Goal: Task Accomplishment & Management: Use online tool/utility

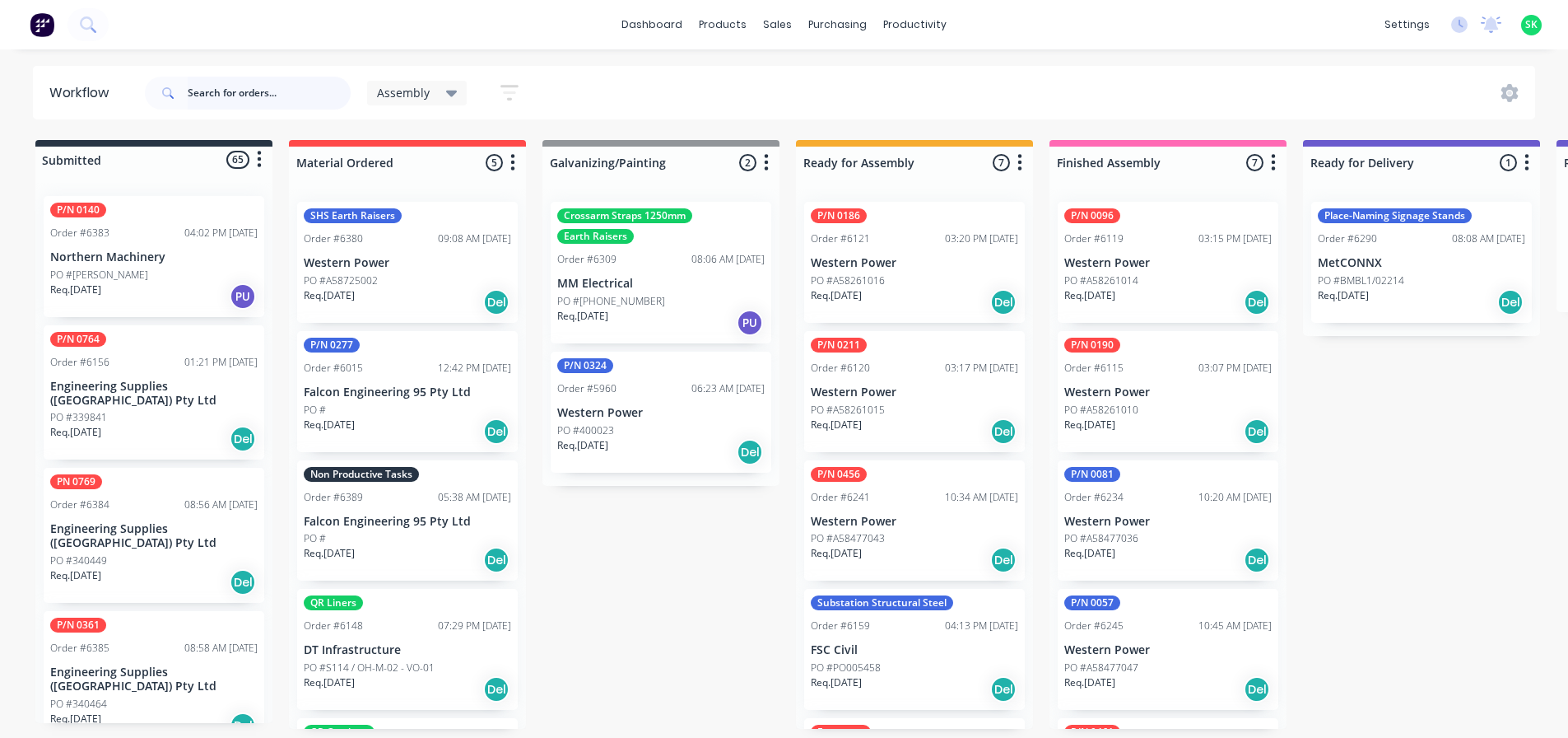
click at [230, 89] on input "text" at bounding box center [269, 93] width 163 height 33
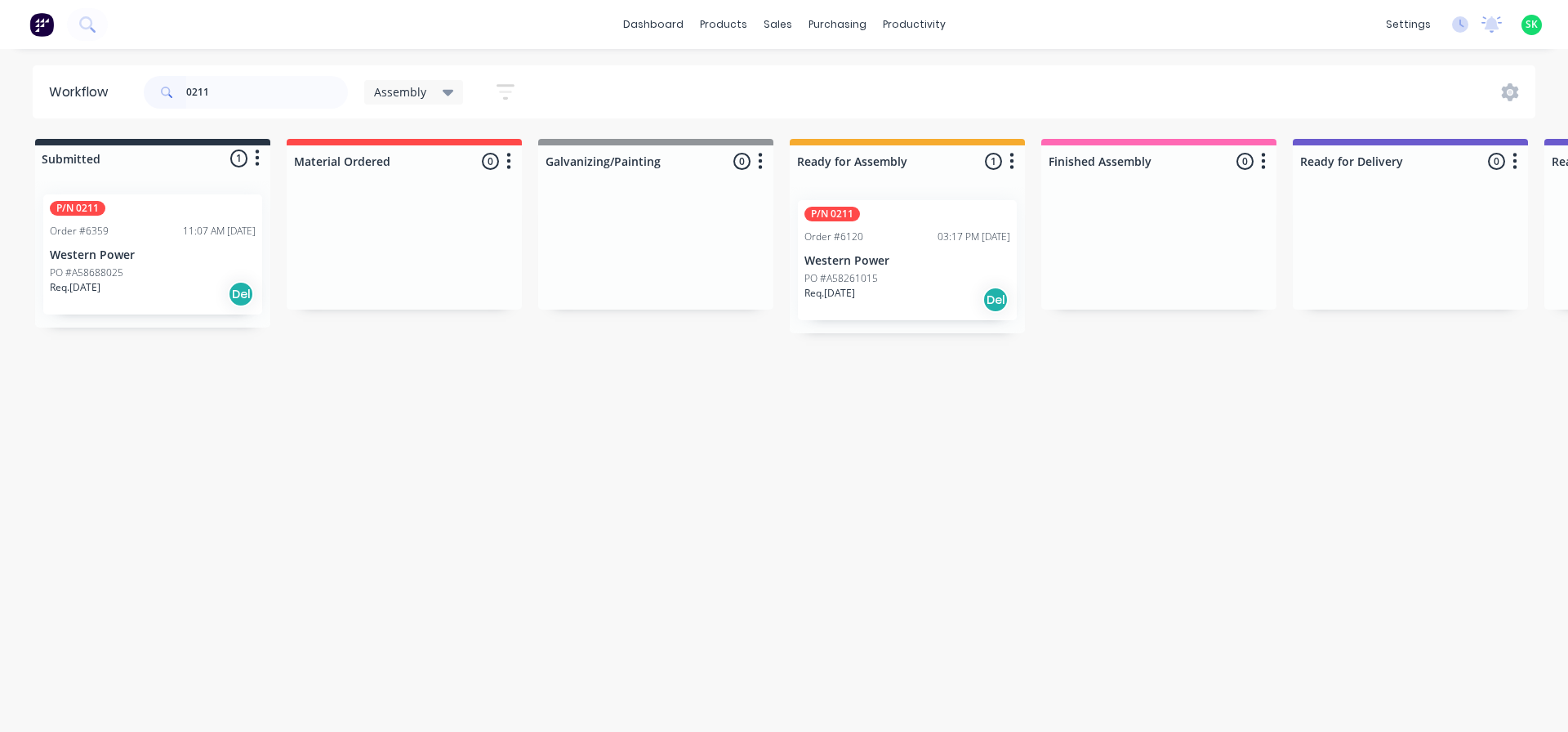
click at [873, 262] on p "Western Power" at bounding box center [907, 261] width 206 height 13
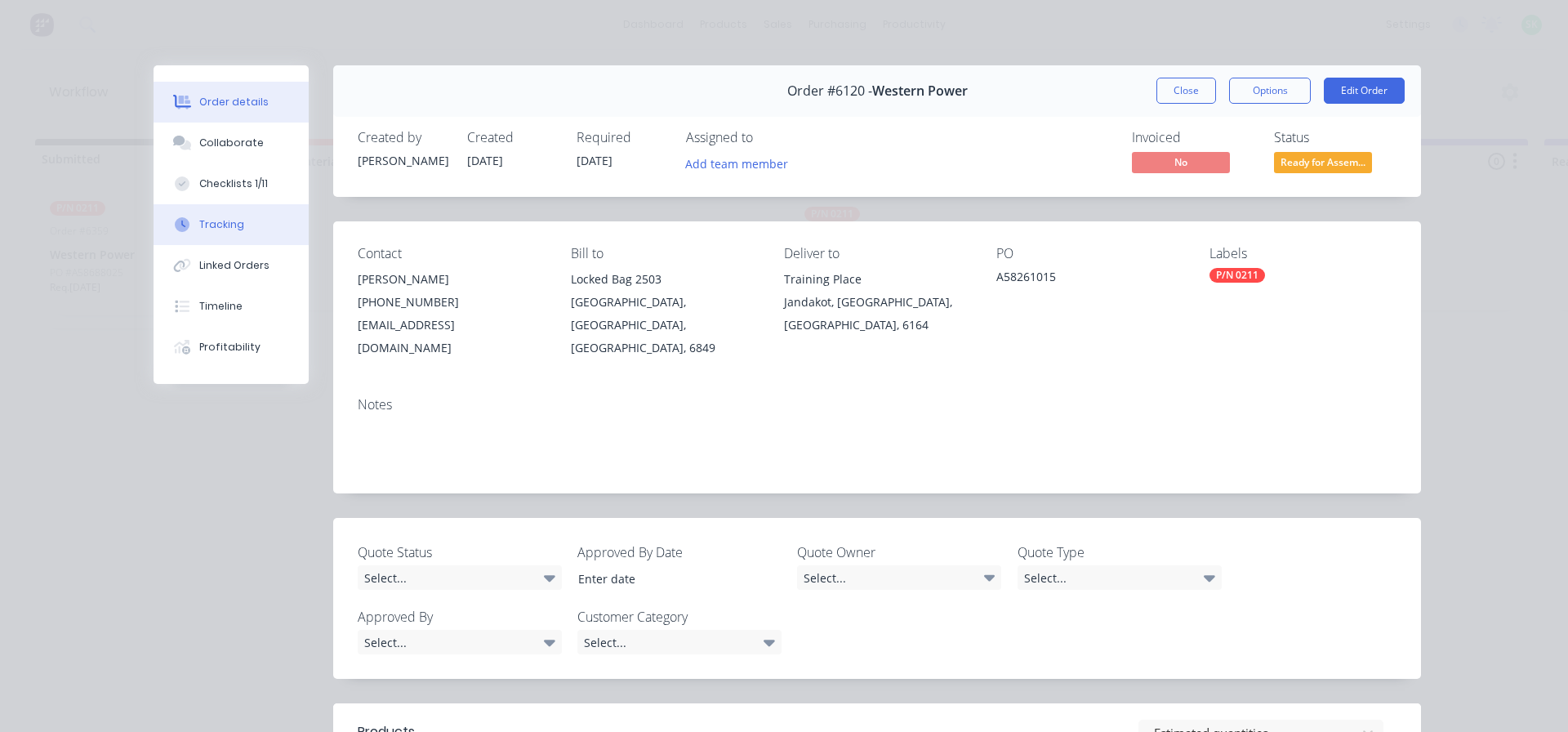
click at [228, 222] on div "Tracking" at bounding box center [221, 224] width 45 height 14
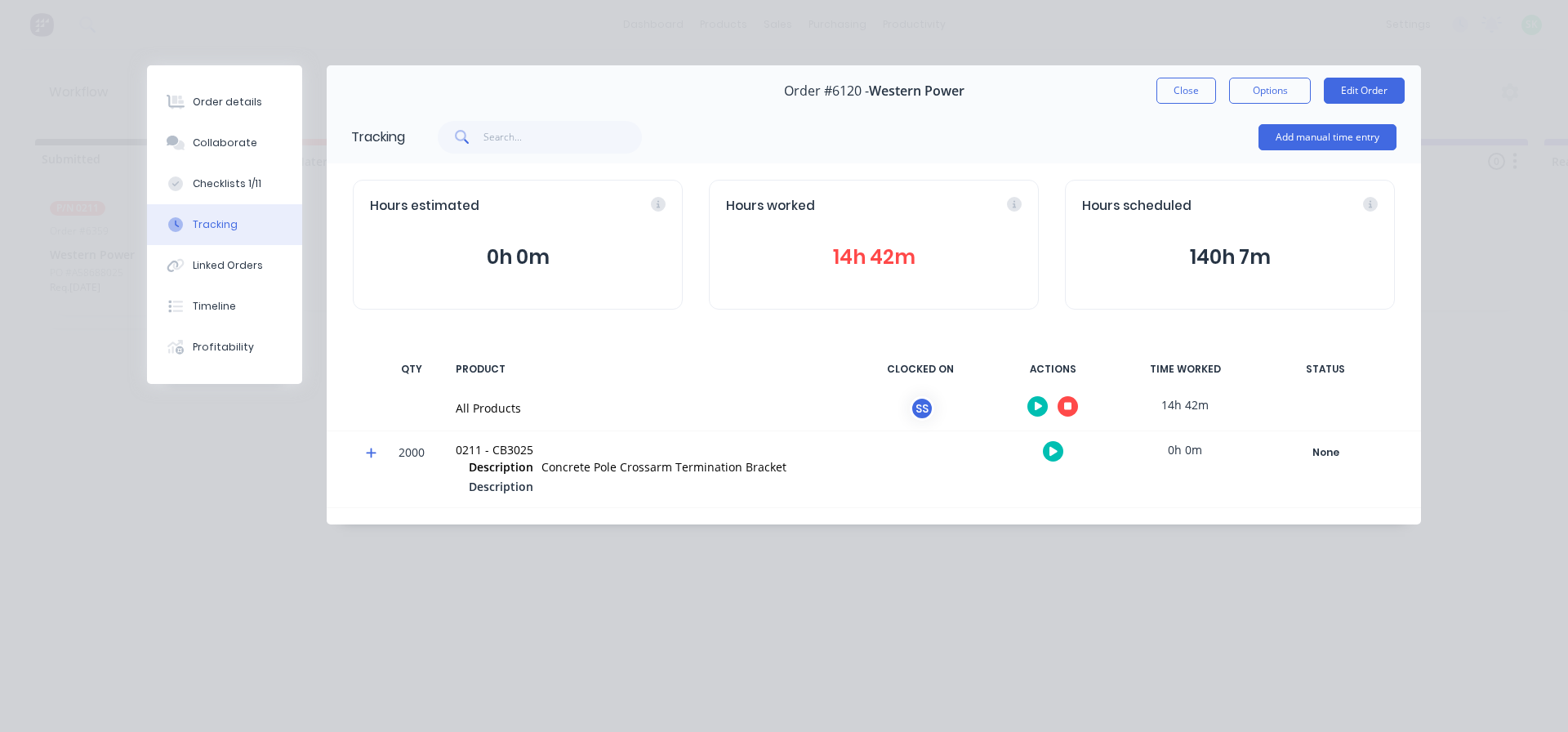
click at [1076, 404] on button "button" at bounding box center [1067, 406] width 20 height 20
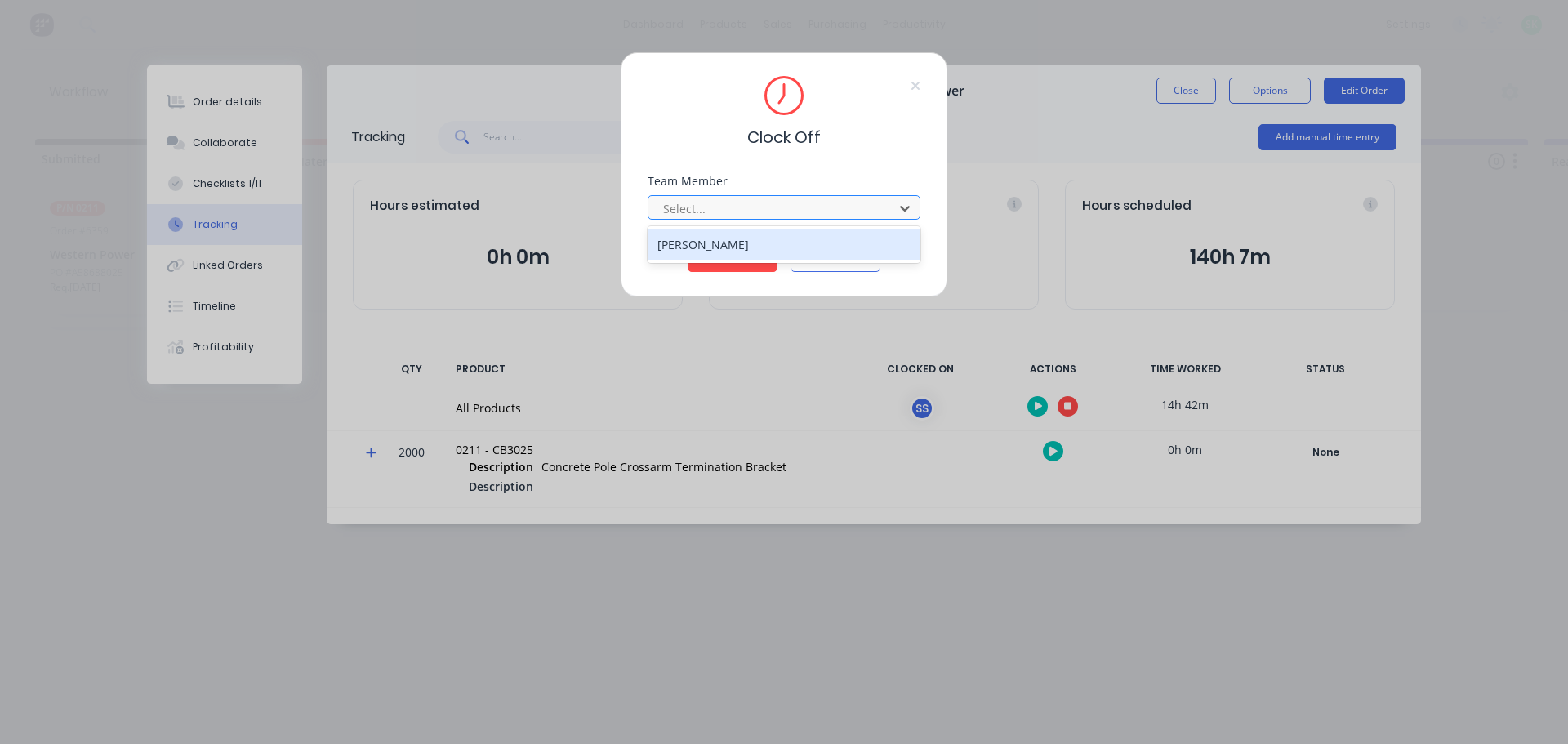
click at [876, 209] on div at bounding box center [773, 208] width 223 height 20
click at [770, 240] on div "[PERSON_NAME]" at bounding box center [783, 245] width 272 height 30
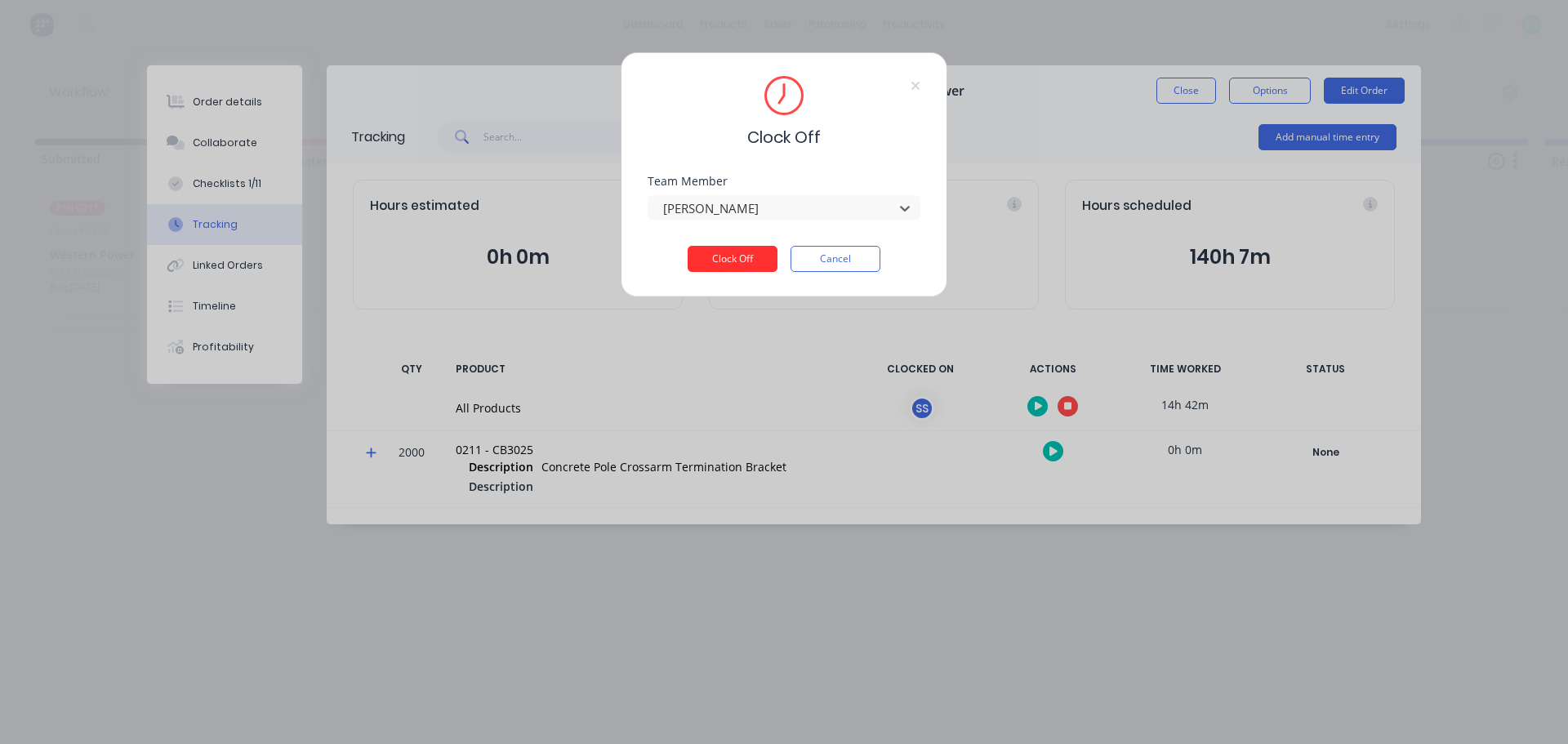
click at [738, 258] on button "Clock Off" at bounding box center [733, 259] width 90 height 26
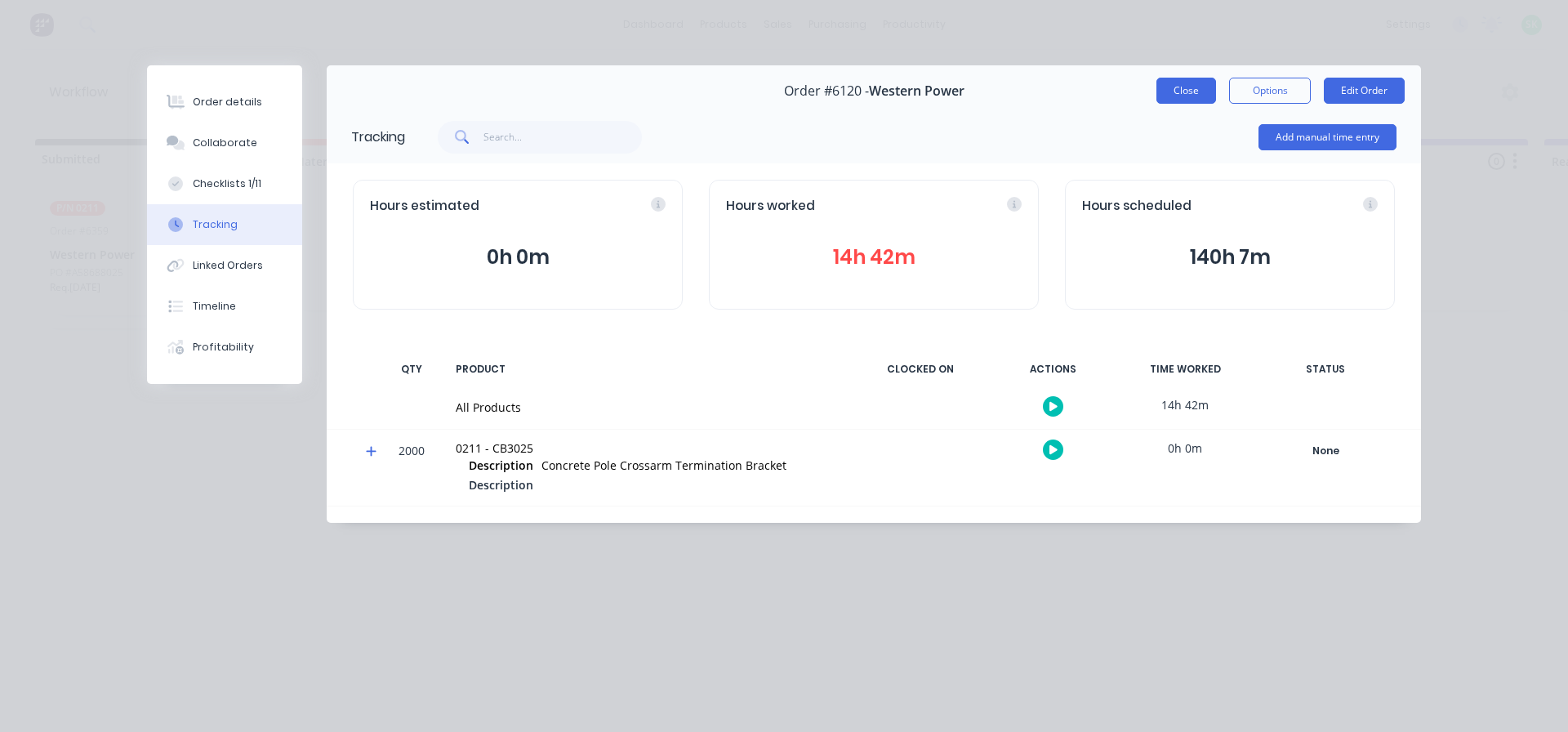
click at [1197, 93] on button "Close" at bounding box center [1185, 90] width 60 height 26
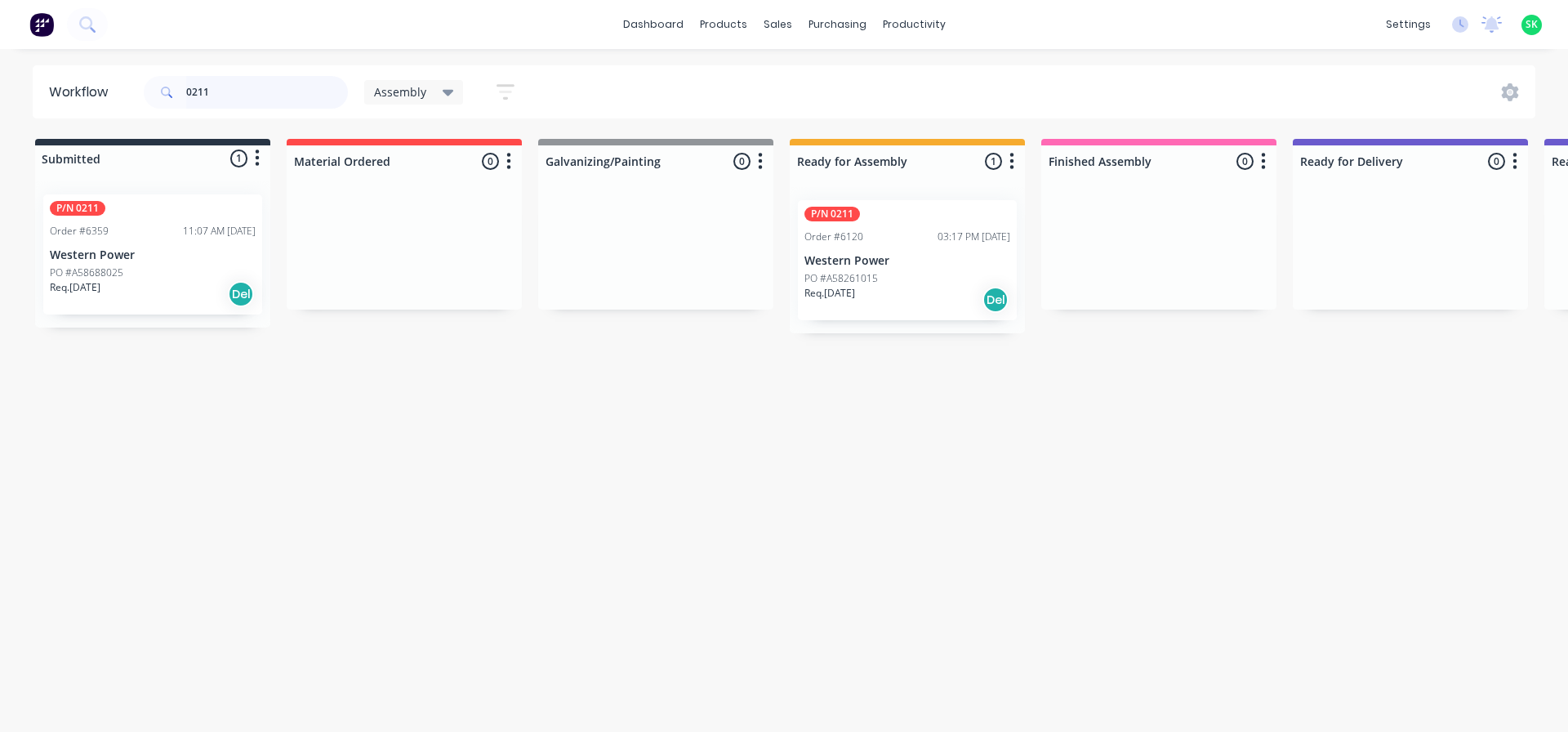
drag, startPoint x: 227, startPoint y: 89, endPoint x: 30, endPoint y: 46, distance: 201.6
click at [30, 46] on div "dashboard products sales purchasing productivity dashboard products Product Cat…" at bounding box center [784, 317] width 1568 height 634
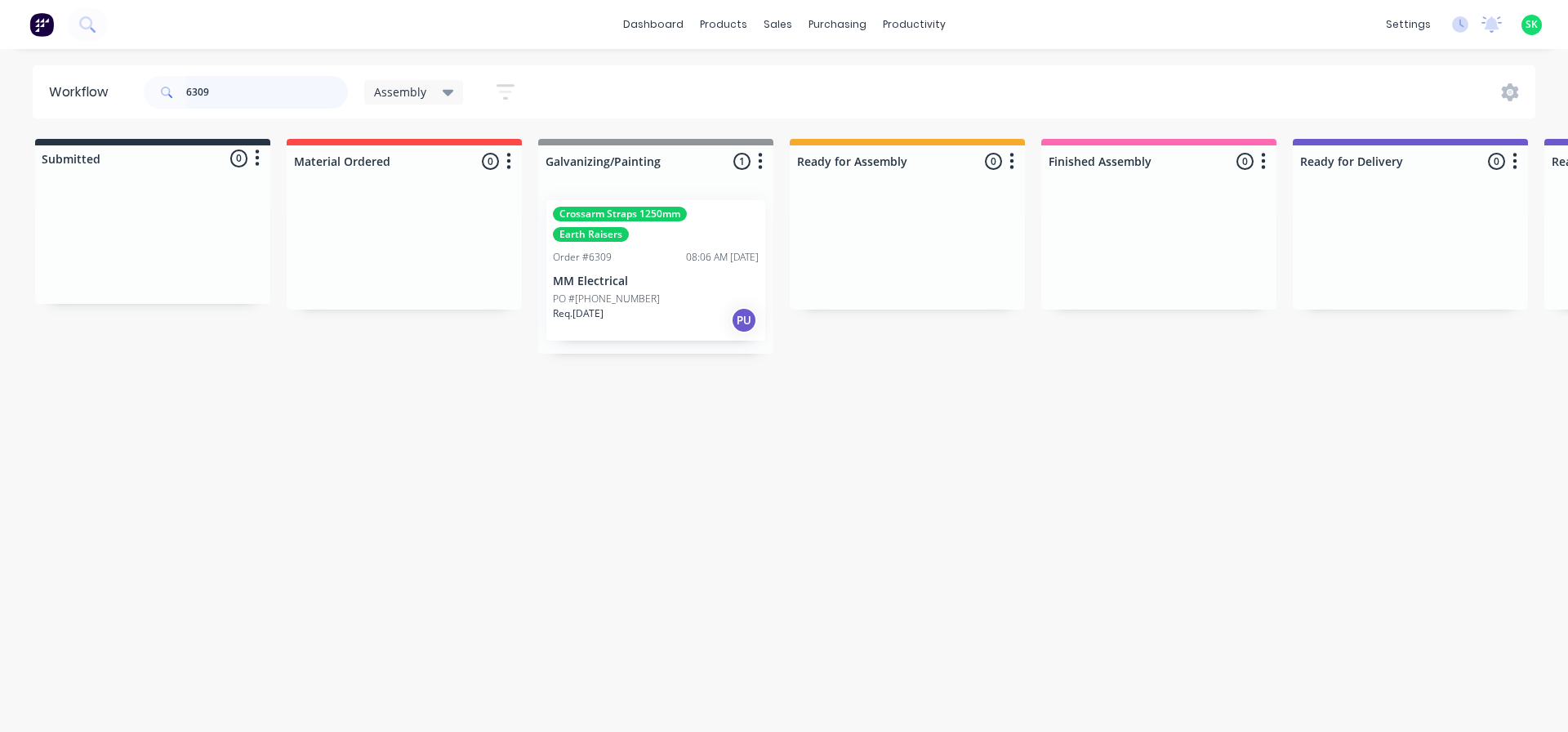
type input "6309"
click at [655, 272] on div "Crossarm Straps 1250mm Earth Raisers Order #6309 08:06 AM [DATE] MM Electrical …" at bounding box center [656, 270] width 219 height 141
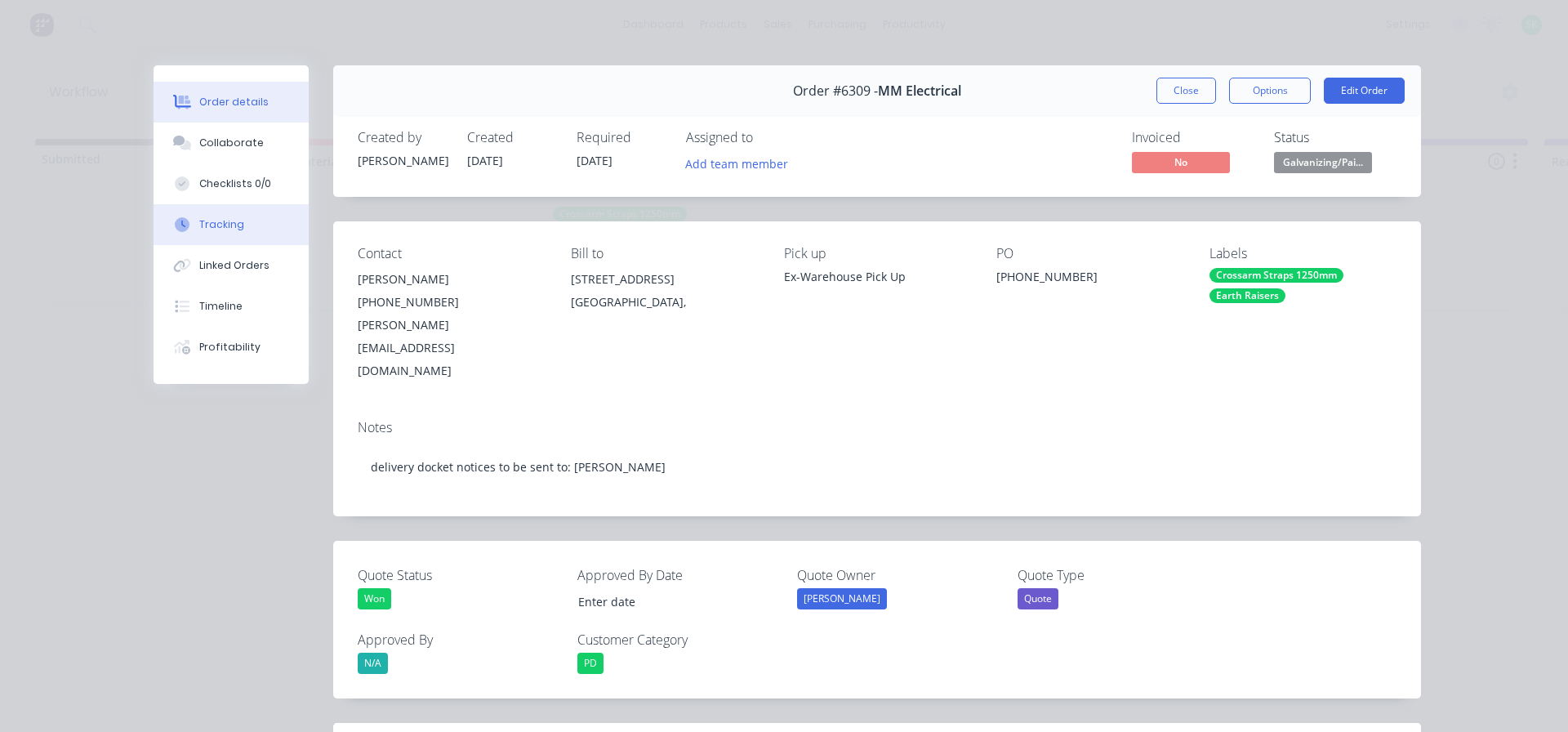
click at [241, 221] on button "Tracking" at bounding box center [231, 224] width 155 height 40
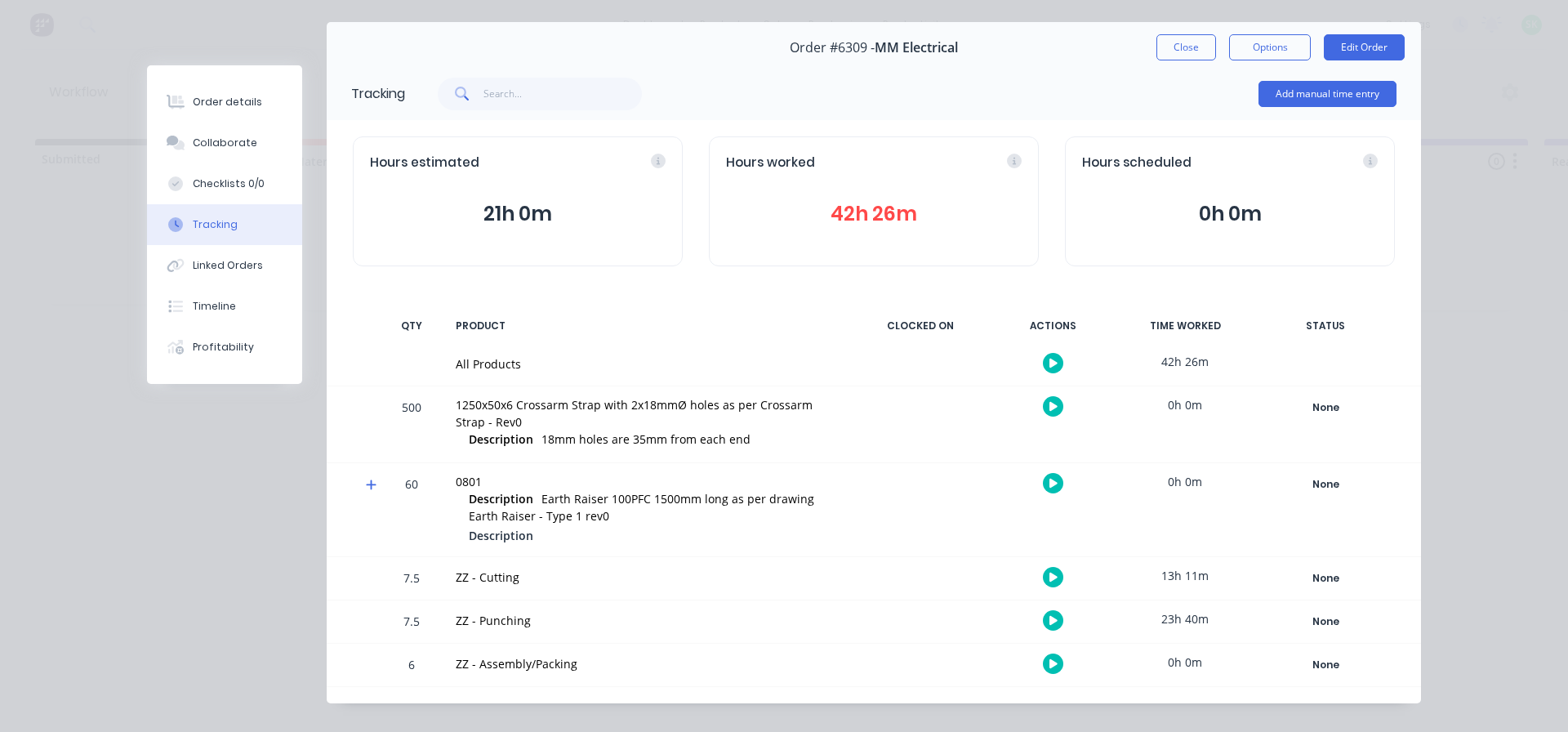
scroll to position [66, 0]
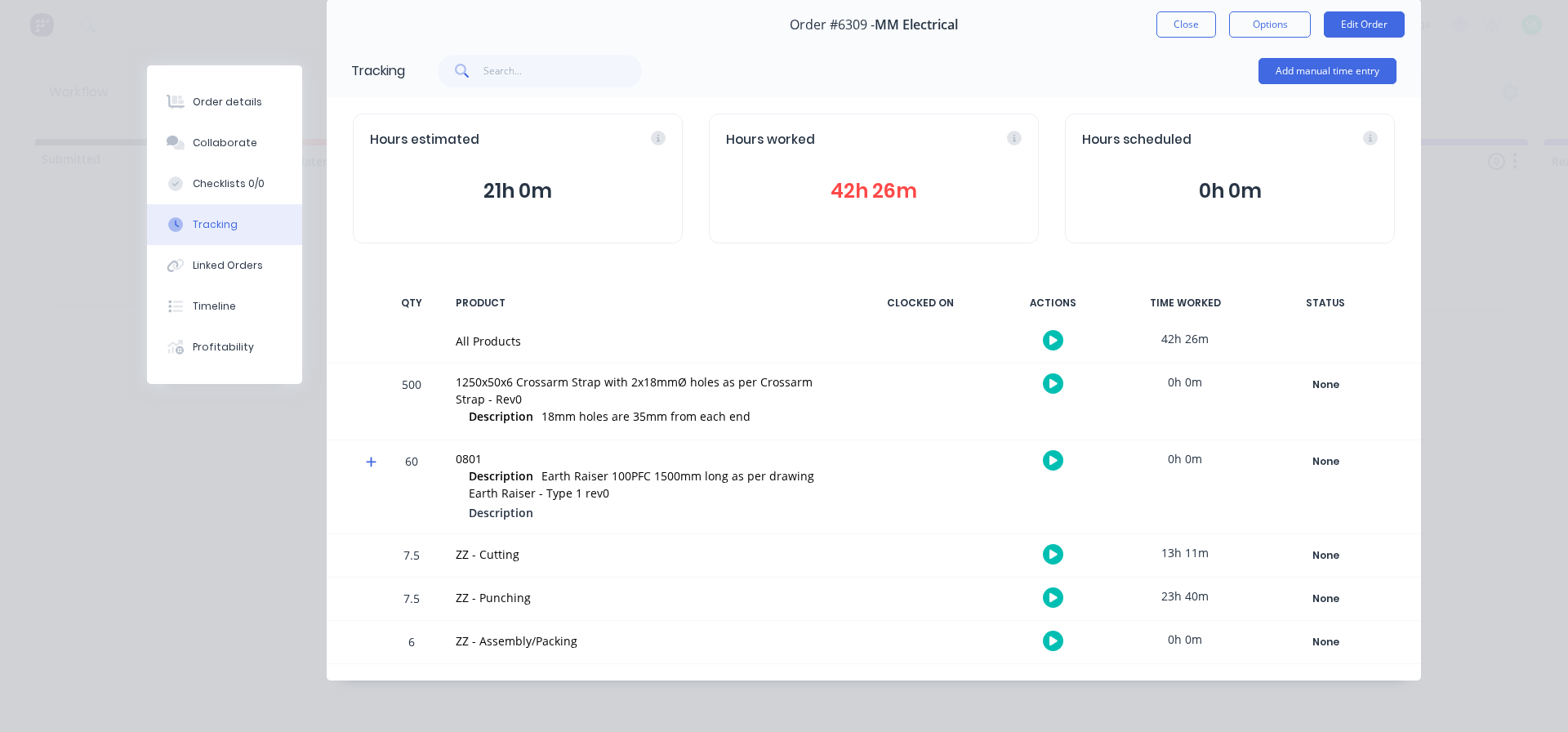
click at [1050, 641] on icon "button" at bounding box center [1054, 641] width 8 height 11
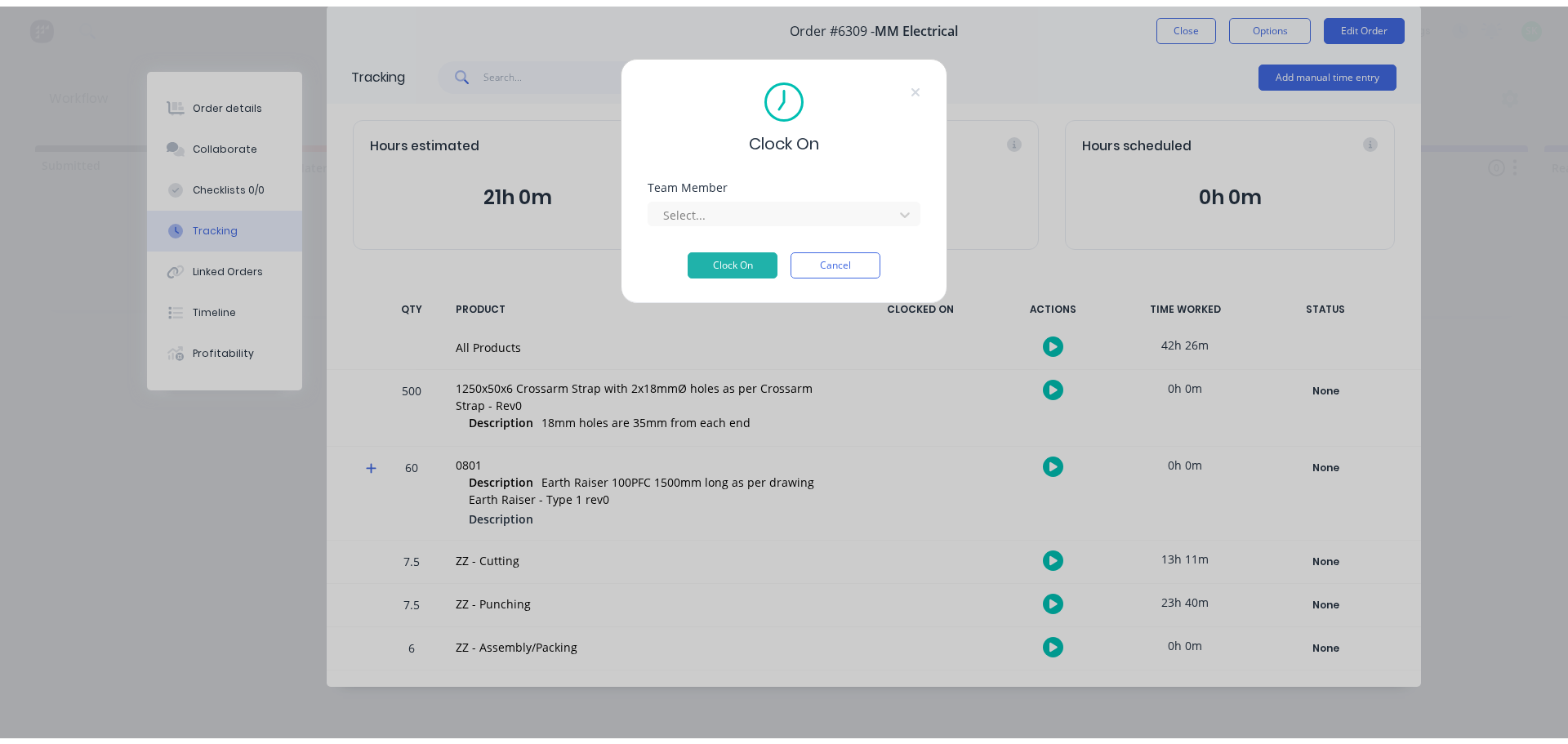
scroll to position [54, 0]
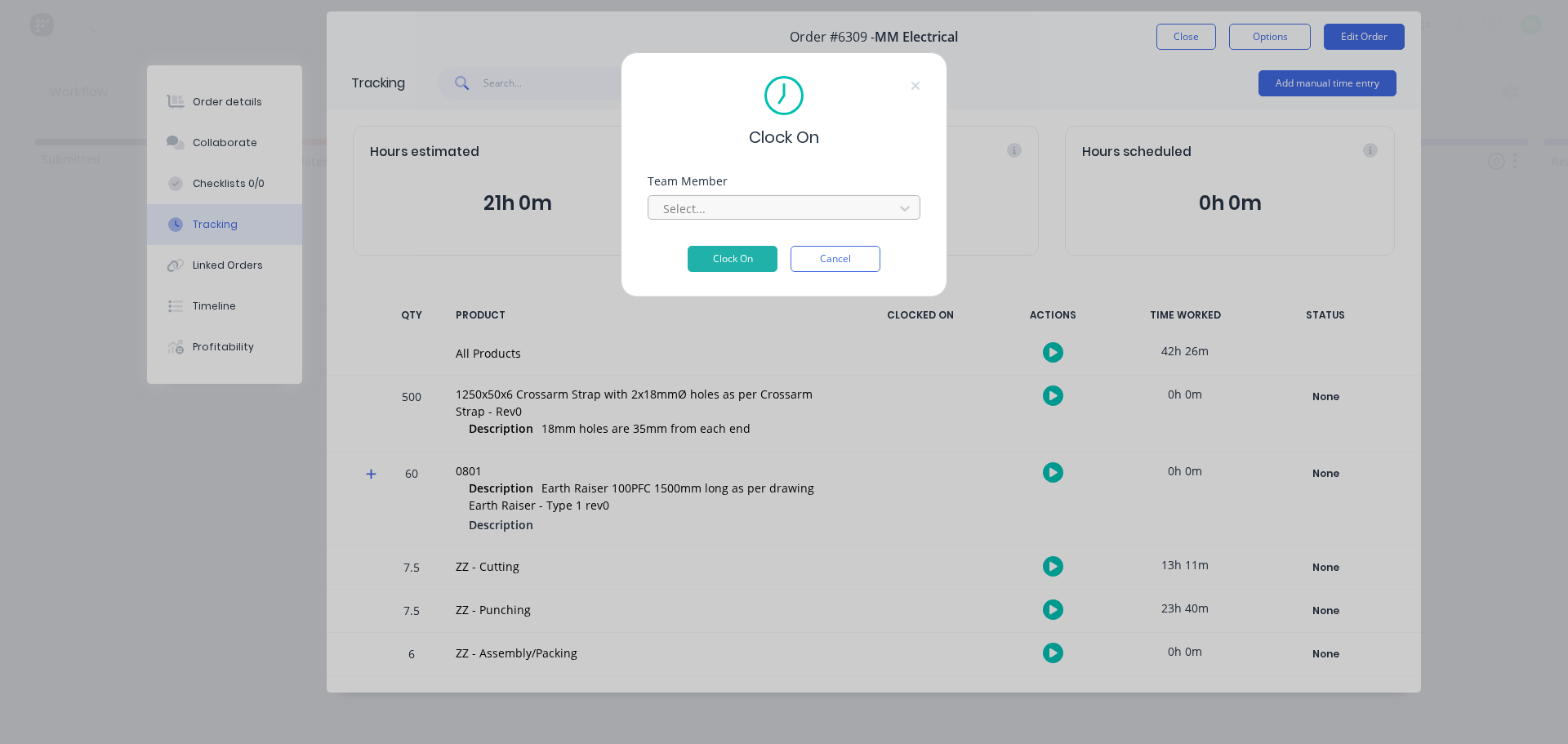
click at [803, 200] on div at bounding box center [773, 208] width 223 height 20
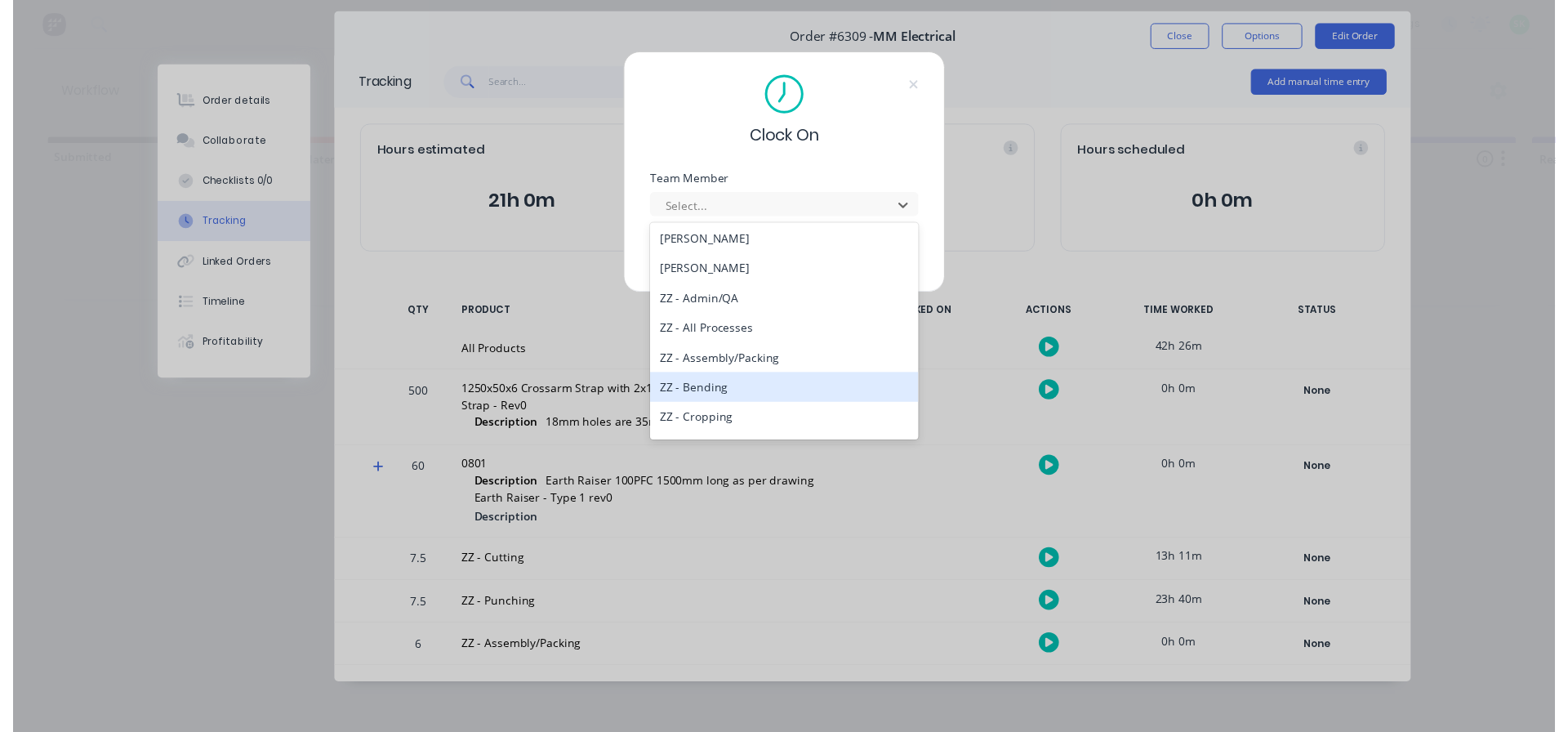
scroll to position [735, 0]
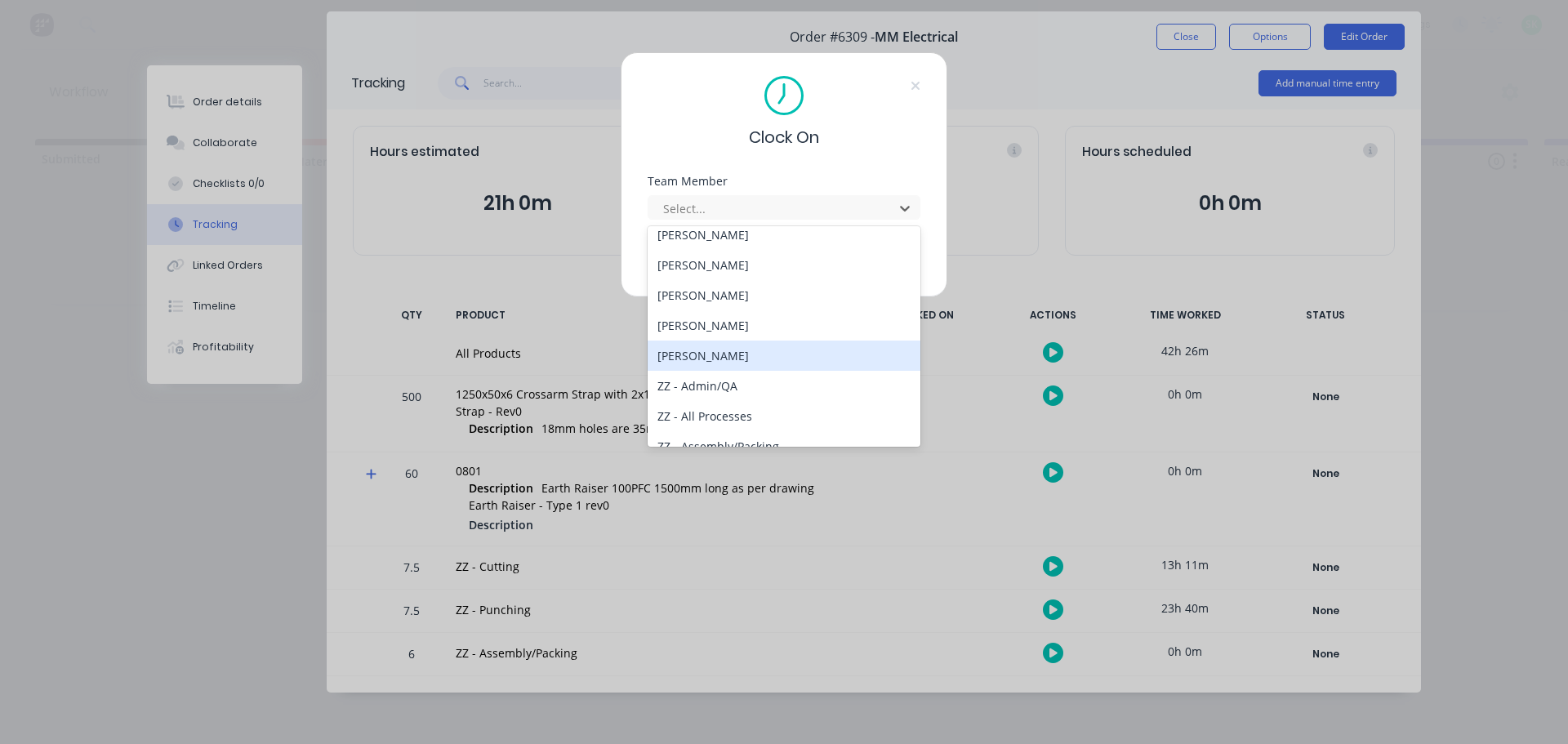
click at [747, 356] on div "[PERSON_NAME]" at bounding box center [783, 356] width 272 height 30
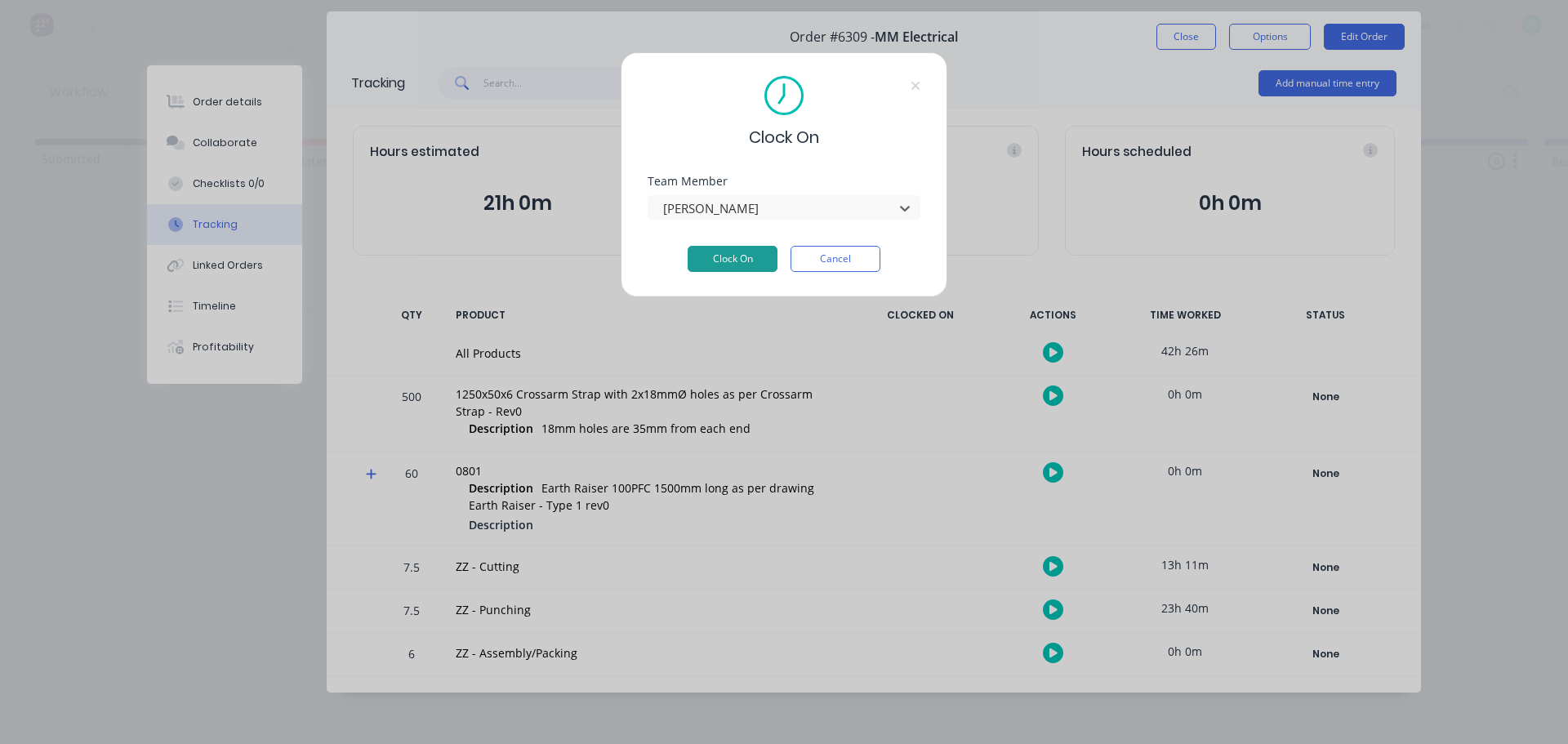
click at [749, 260] on button "Clock On" at bounding box center [733, 259] width 90 height 26
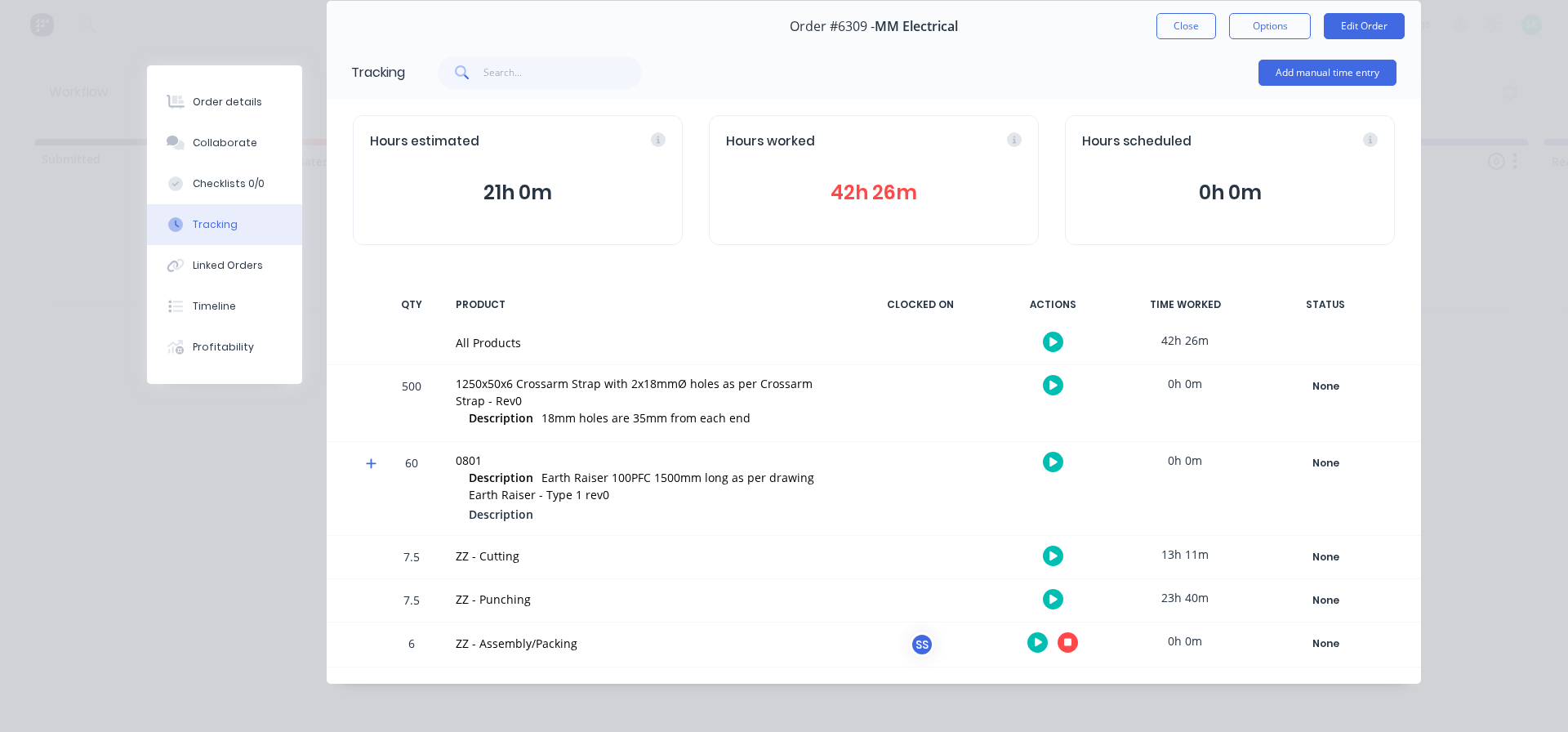
scroll to position [67, 0]
